Goal: Entertainment & Leisure: Consume media (video, audio)

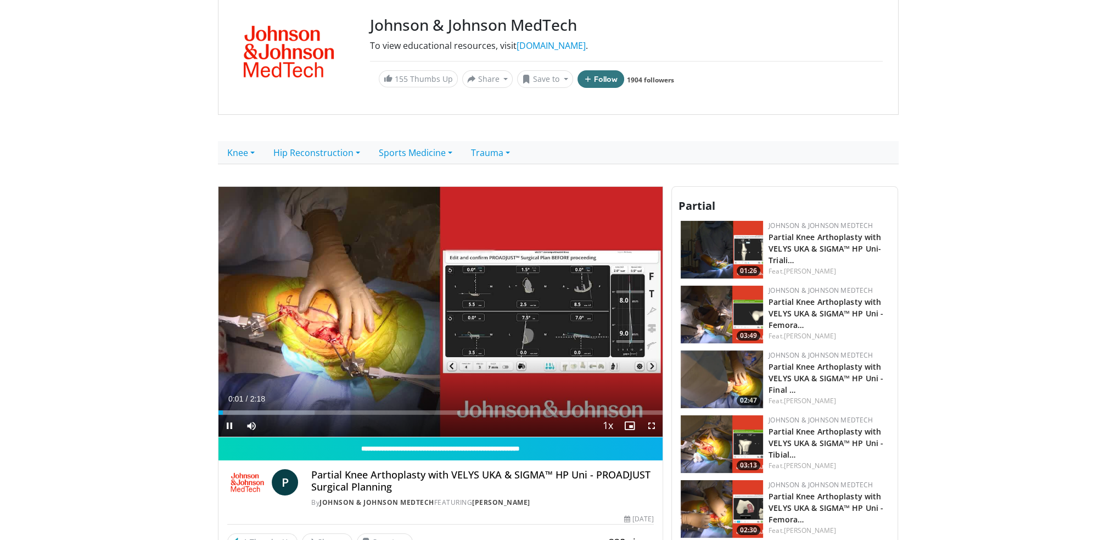
scroll to position [110, 0]
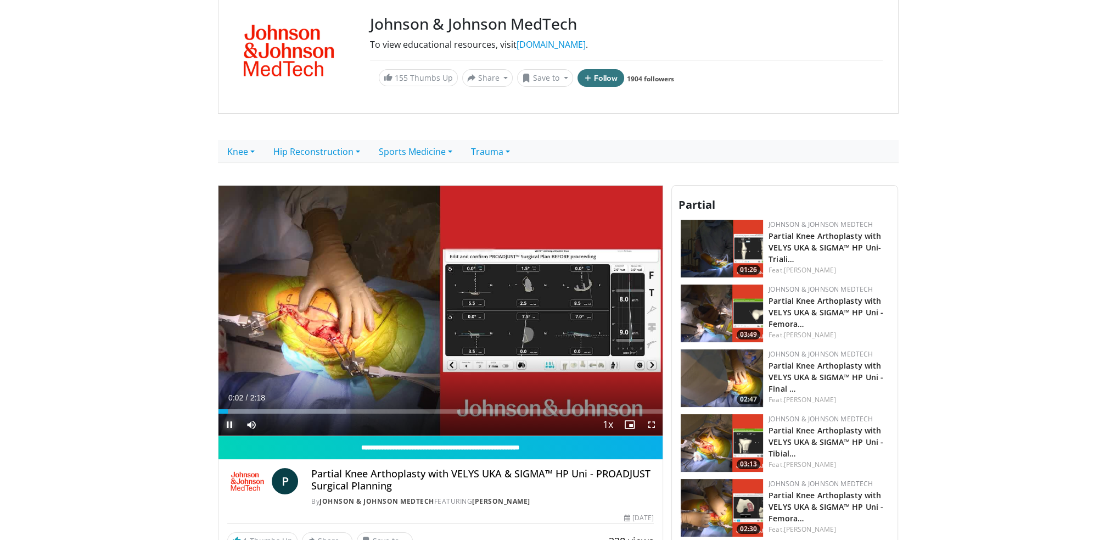
click at [228, 420] on span "Video Player" at bounding box center [229, 424] width 22 height 22
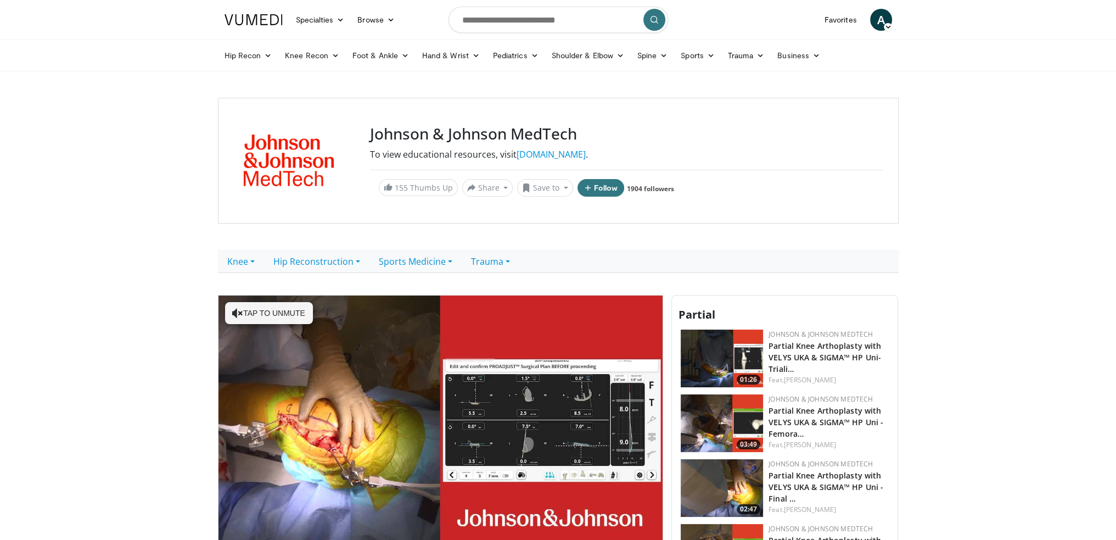
scroll to position [55, 0]
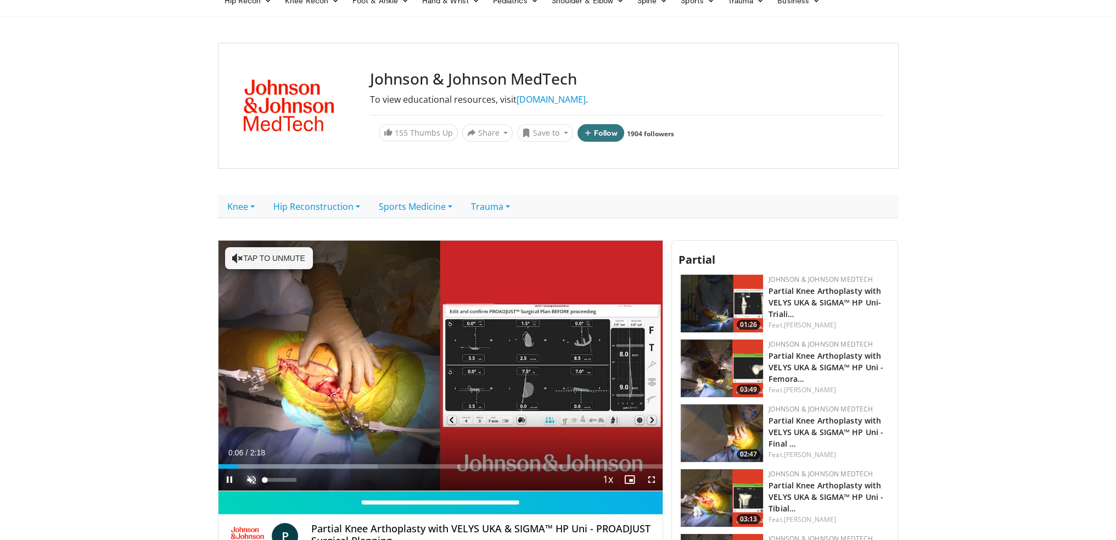
click at [250, 475] on span "Video Player" at bounding box center [251, 479] width 22 height 22
click at [229, 476] on span "Video Player" at bounding box center [229, 479] width 22 height 22
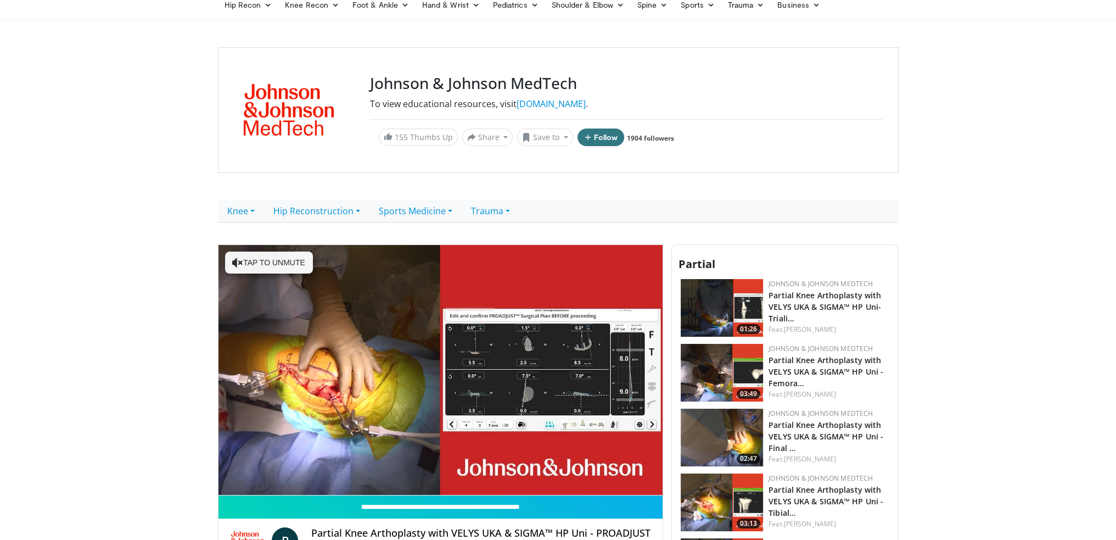
scroll to position [110, 0]
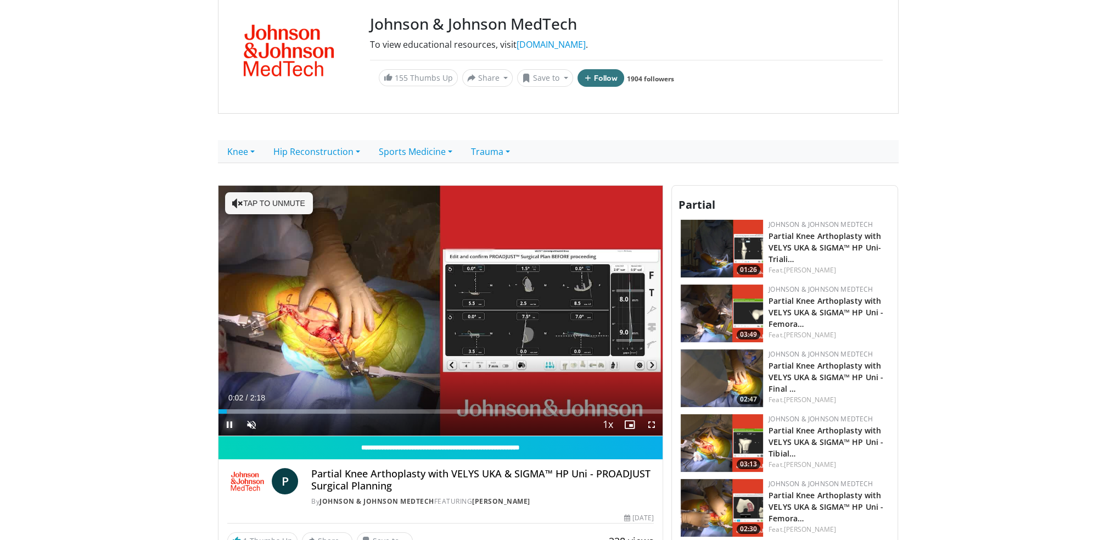
click at [224, 422] on span "Video Player" at bounding box center [229, 424] width 22 height 22
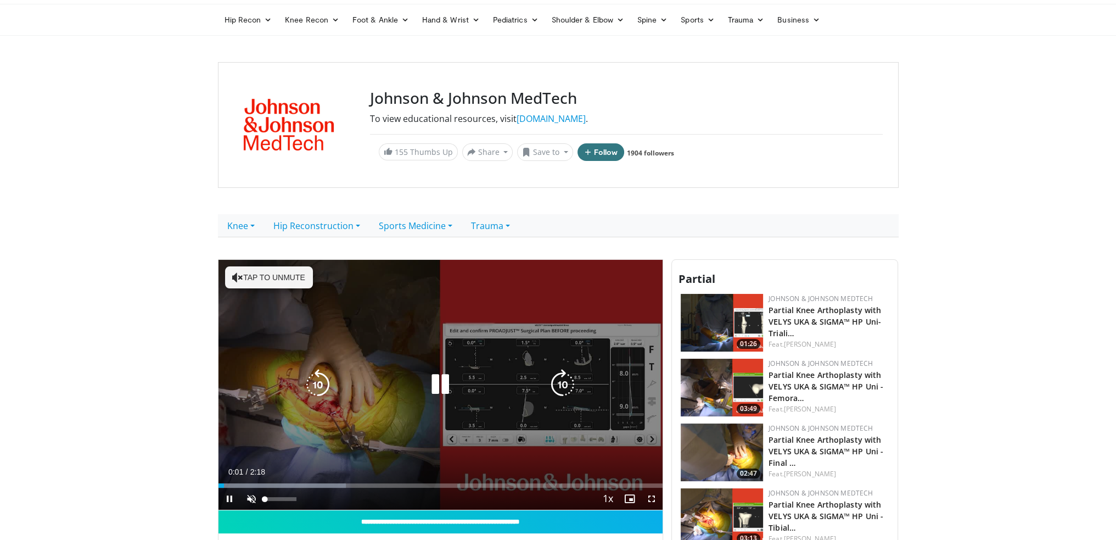
scroll to position [55, 0]
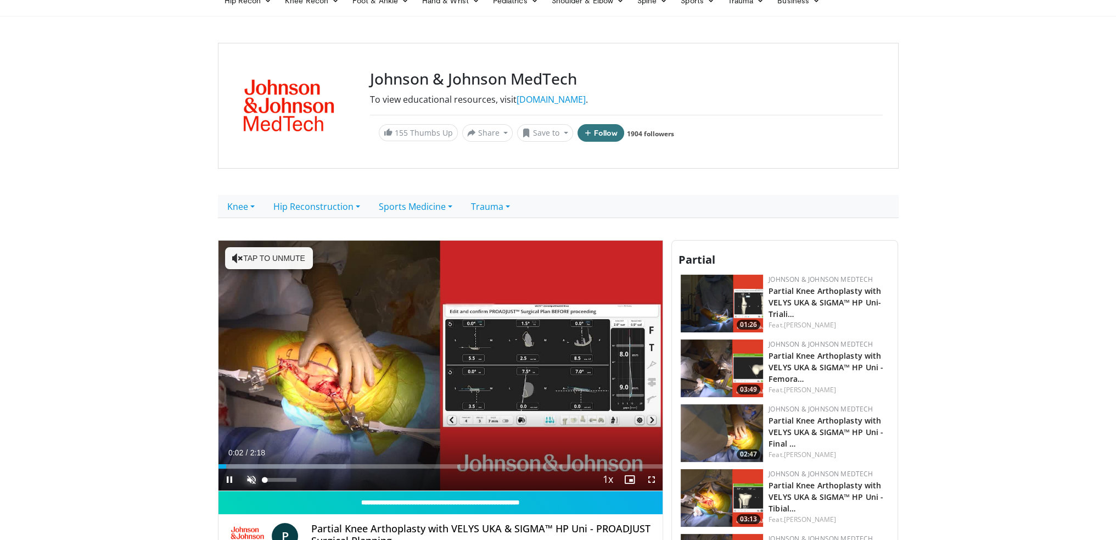
click at [251, 480] on span "Video Player" at bounding box center [251, 479] width 22 height 22
click at [228, 476] on span "Video Player" at bounding box center [229, 479] width 22 height 22
